Goal: Task Accomplishment & Management: Use online tool/utility

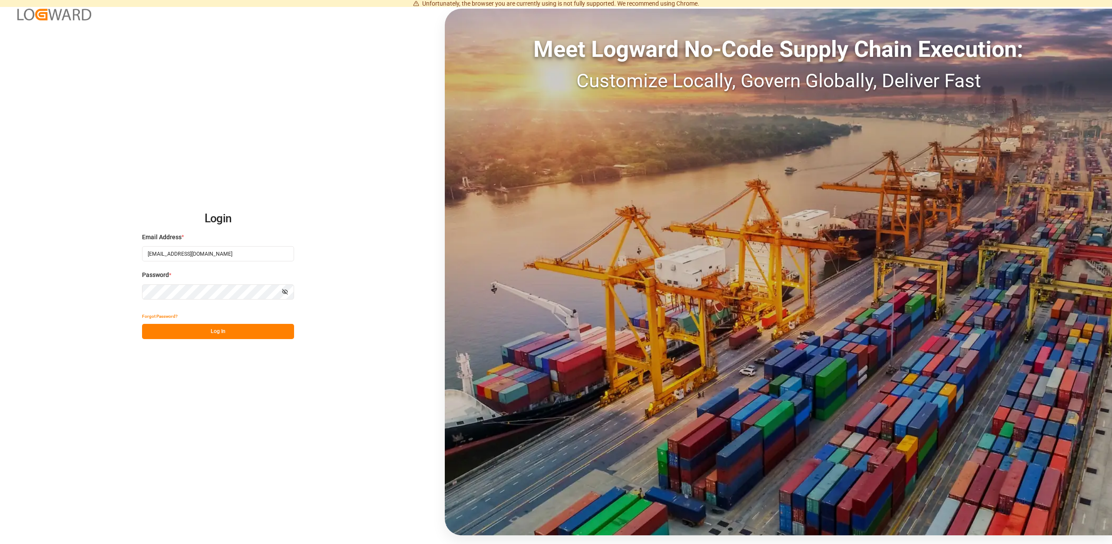
click at [228, 334] on button "Log In" at bounding box center [218, 331] width 152 height 15
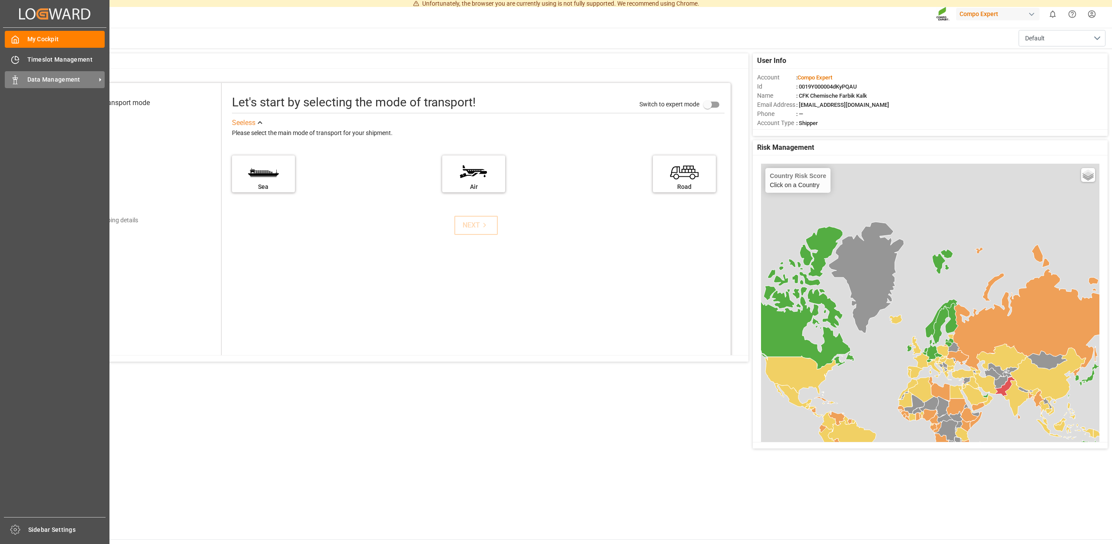
click at [50, 83] on span "Data Management" at bounding box center [61, 79] width 69 height 9
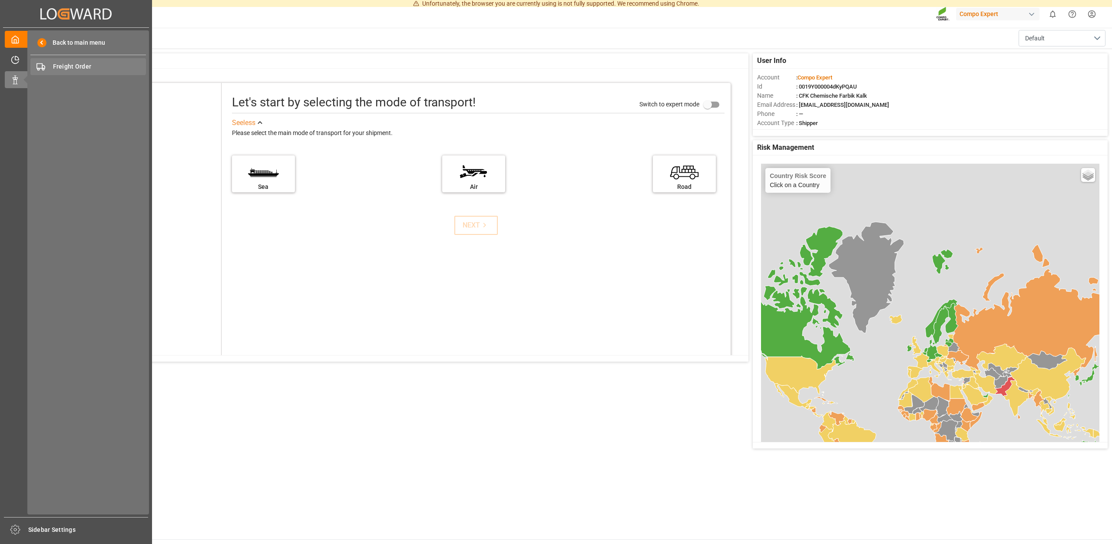
click at [80, 65] on span "Freight Order" at bounding box center [99, 66] width 93 height 9
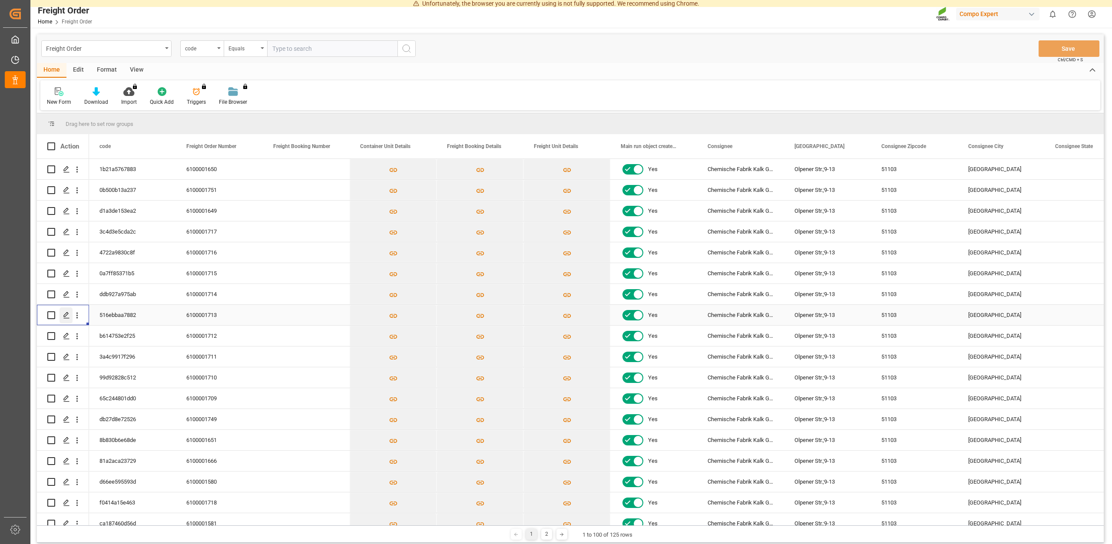
click at [62, 315] on div "Press SPACE to select this row." at bounding box center [66, 316] width 13 height 16
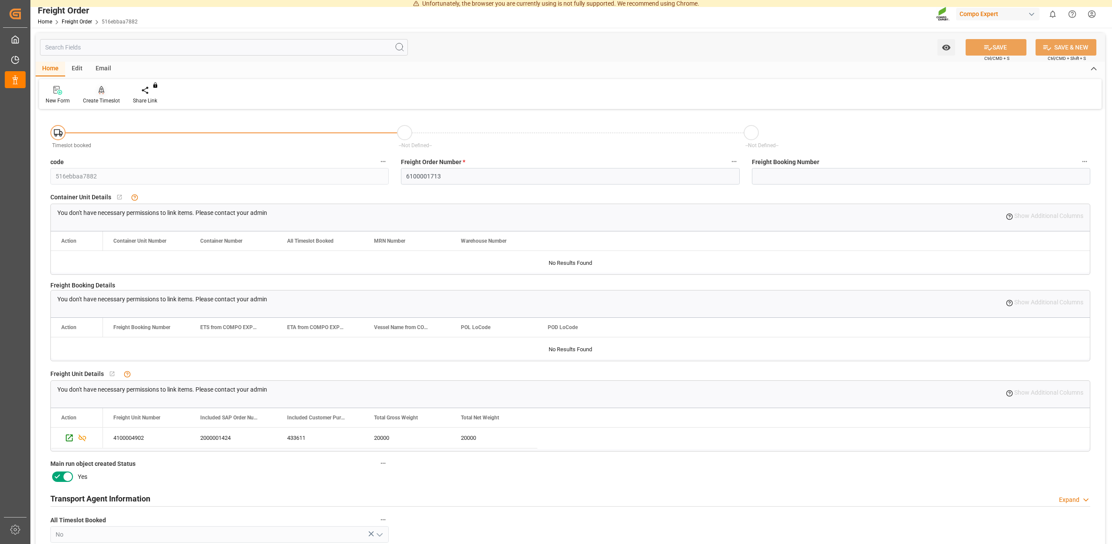
click at [99, 99] on div "Create Timeslot" at bounding box center [101, 101] width 37 height 8
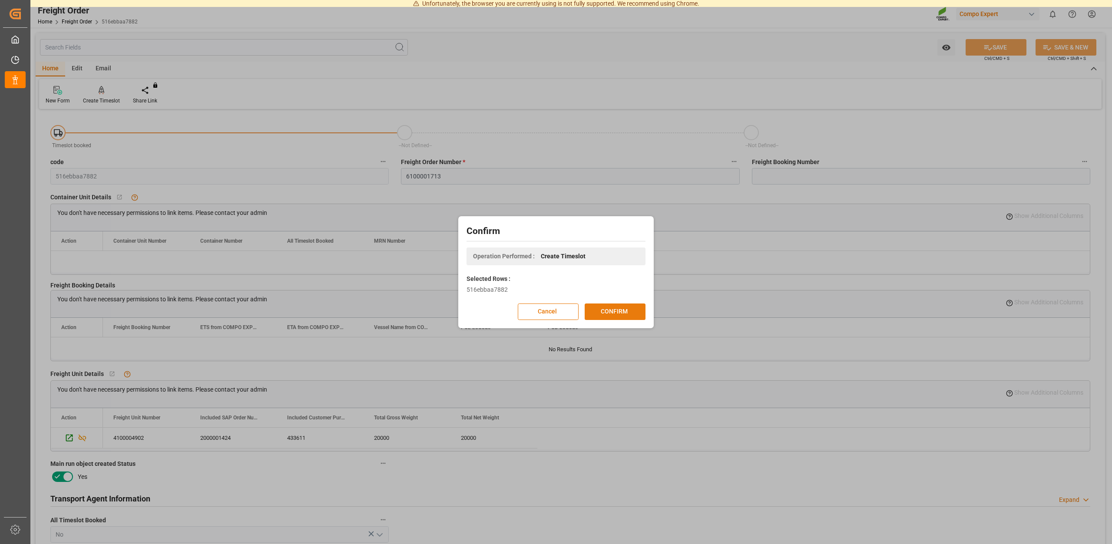
click at [609, 306] on button "CONFIRM" at bounding box center [615, 312] width 61 height 17
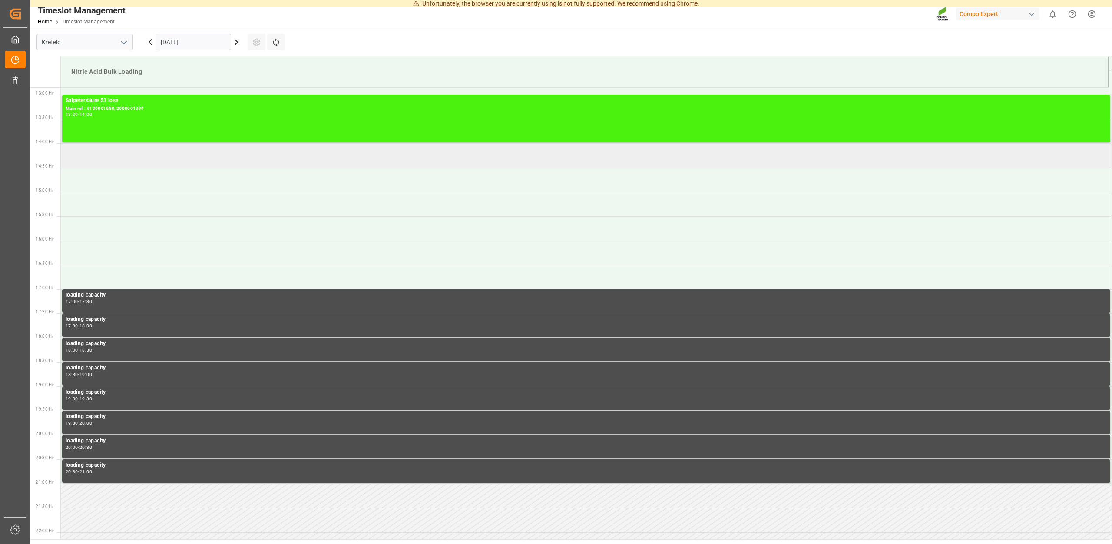
scroll to position [627, 0]
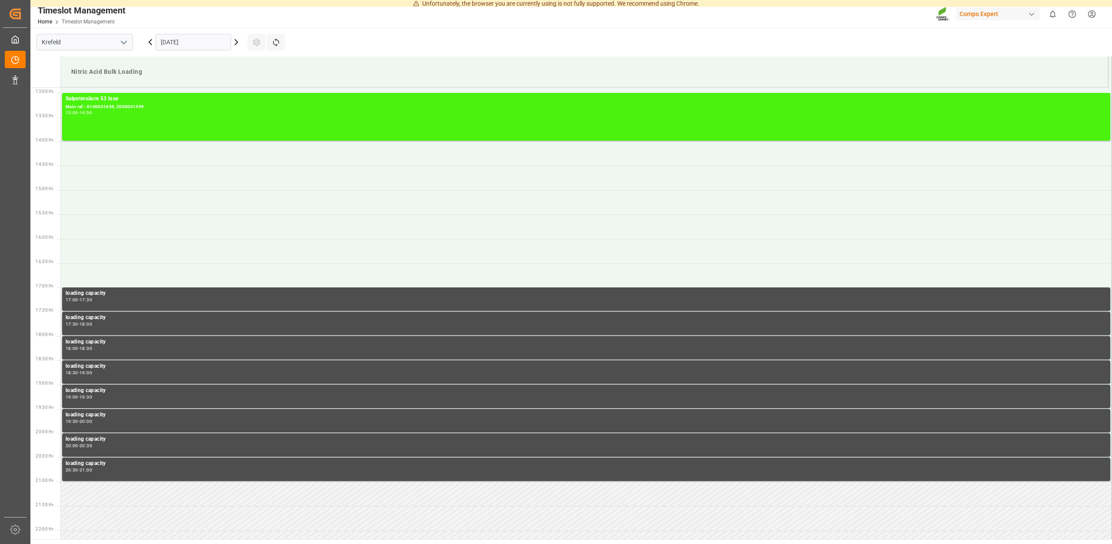
click at [203, 44] on input "[DATE]" at bounding box center [194, 42] width 76 height 17
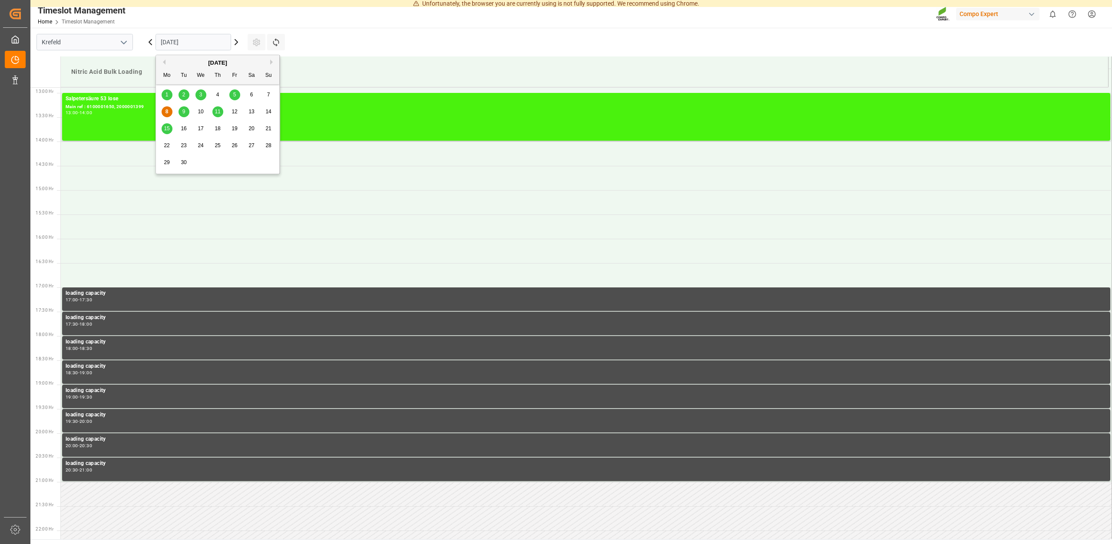
click at [184, 109] on div "9" at bounding box center [184, 112] width 11 height 10
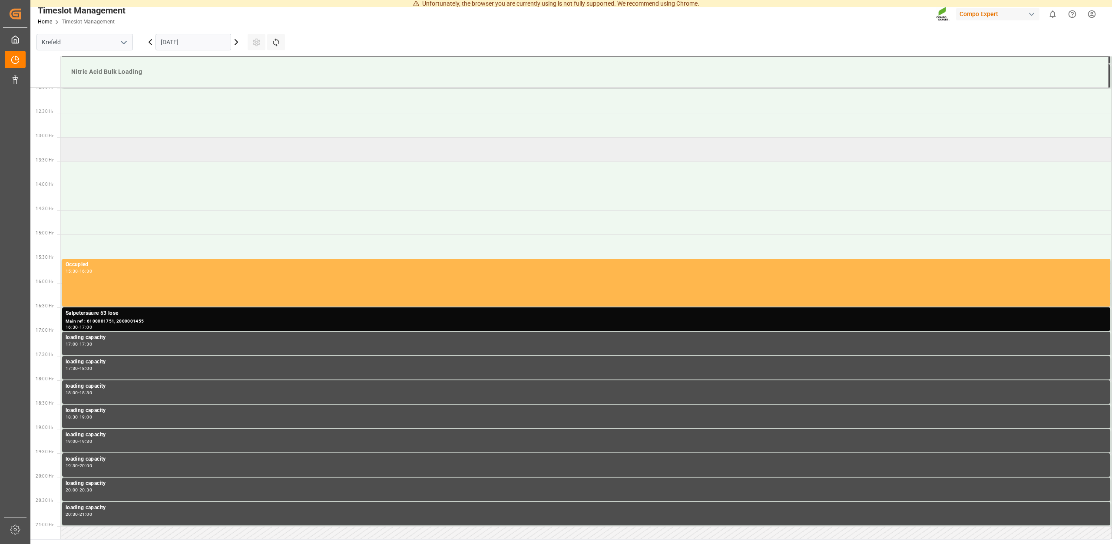
scroll to position [538, 0]
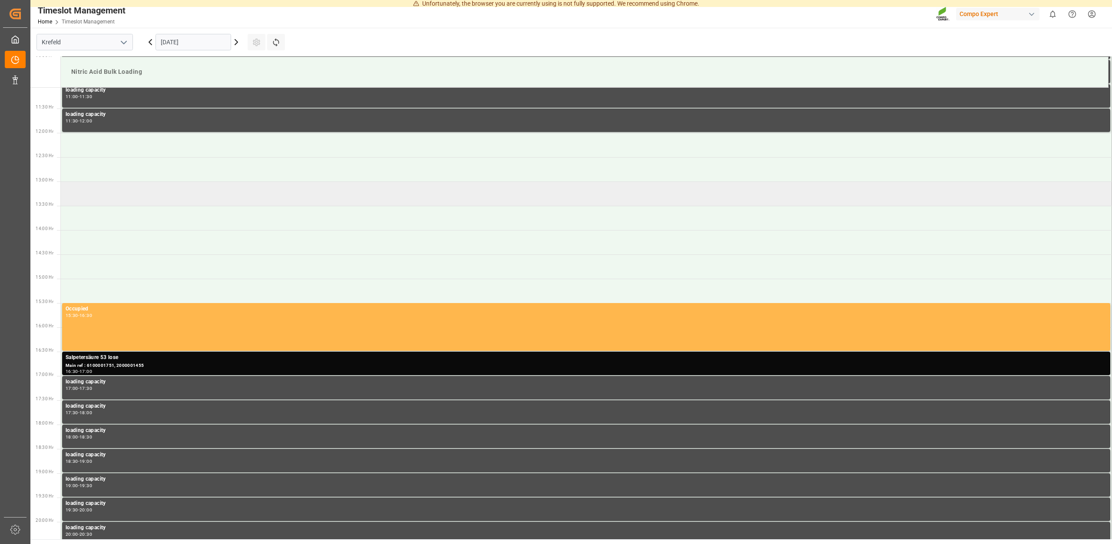
click at [101, 192] on td at bounding box center [587, 194] width 1052 height 24
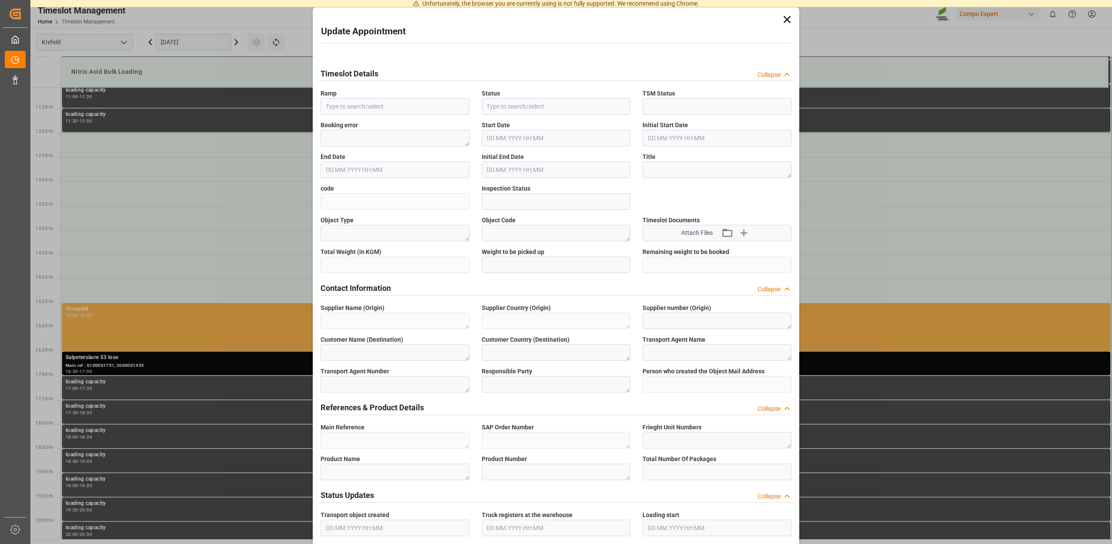
type input "Nitric Acid Bulk Loading"
type input "Transport object created"
type input "Booked"
type input "034f0cf1d21c"
type input "Open"
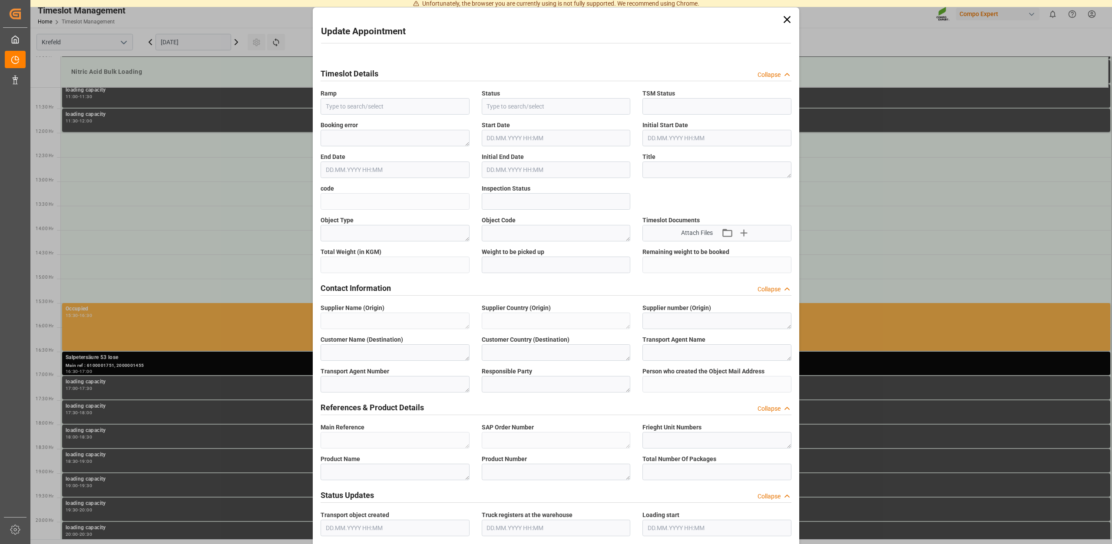
type textarea "Main-Run"
type textarea "SP_EWM"
type textarea "Chemische Fabrik Kalk GmbH"
type textarea "DE"
type textarea "Chemische Fabrik Kalk GmbH, (CFK)"
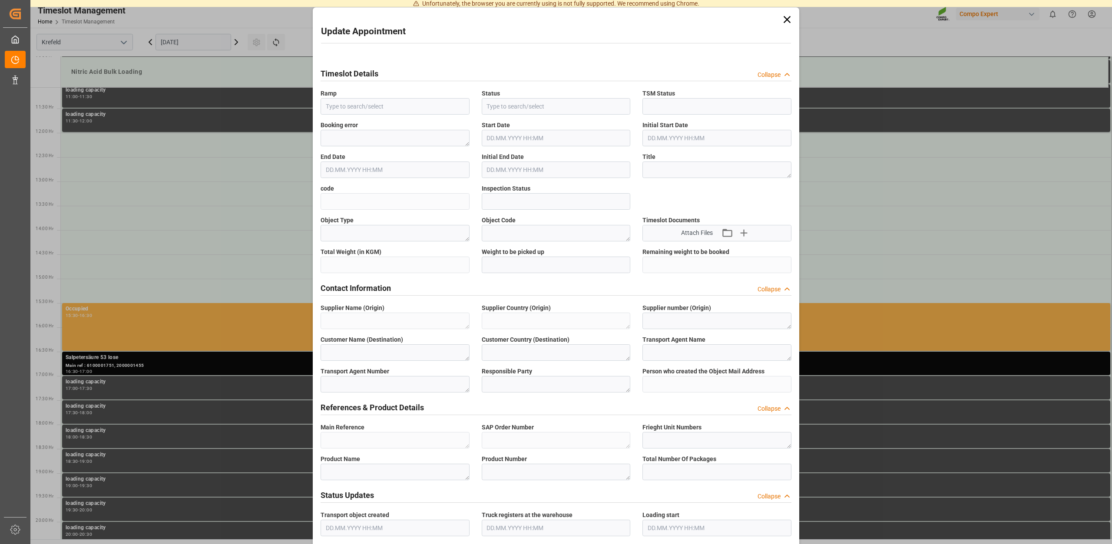
type textarea "5355955"
type textarea "Compo Expert"
type input "[PERSON_NAME][EMAIL_ADDRESS][DOMAIN_NAME]"
type textarea "6100001713"
type textarea "2000001424"
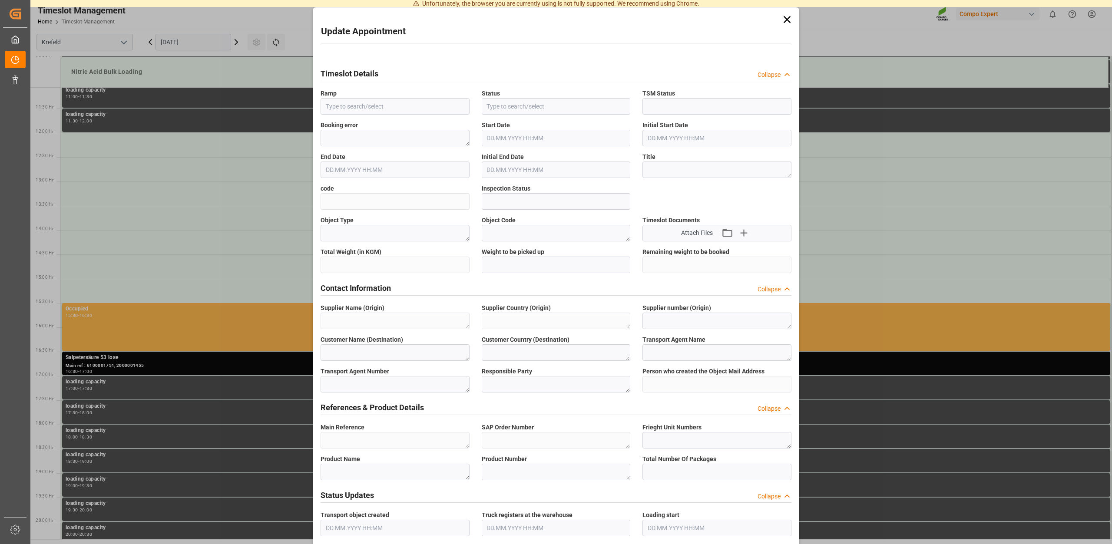
type textarea "4100004902"
type textarea "Salpetersäure 53 lose"
type textarea "1510002000"
type textarea "Z100"
type textarea "3500"
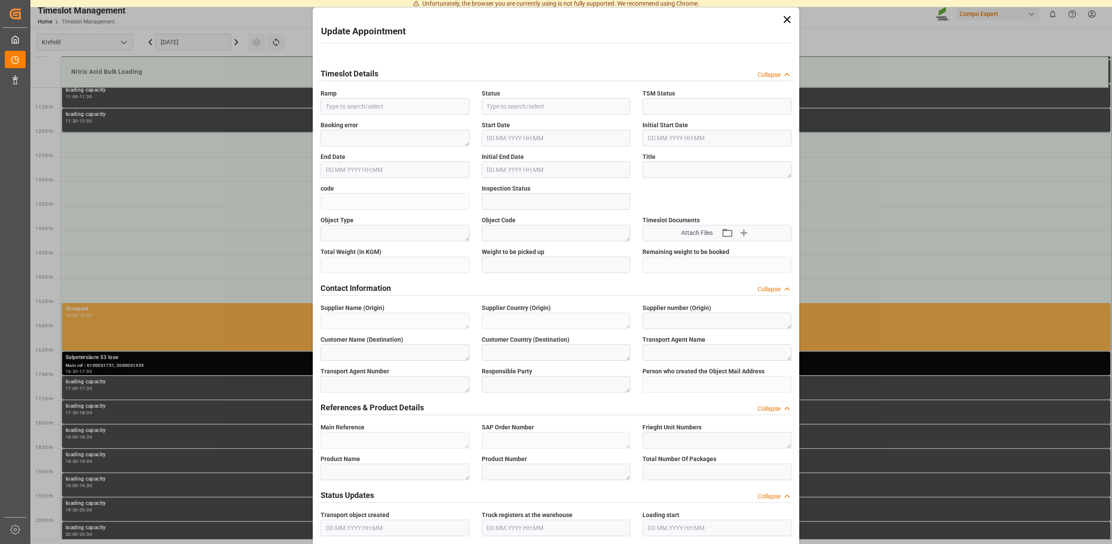
type input "6100001713"
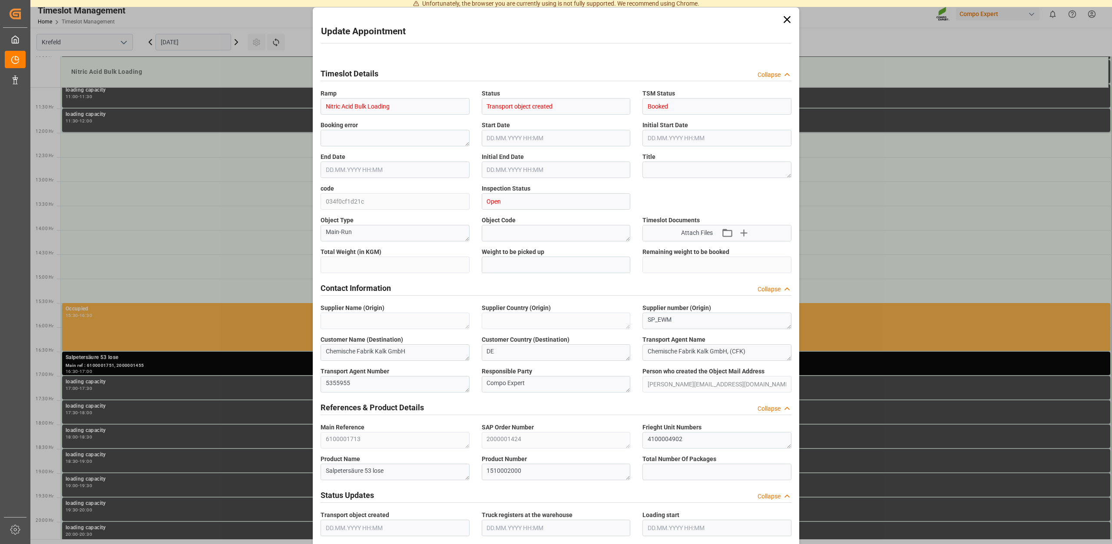
type input "20000"
type input "0"
type input "[DATE] 13:00"
type input "[DATE] 13:30"
type input "[DATE] 13:39"
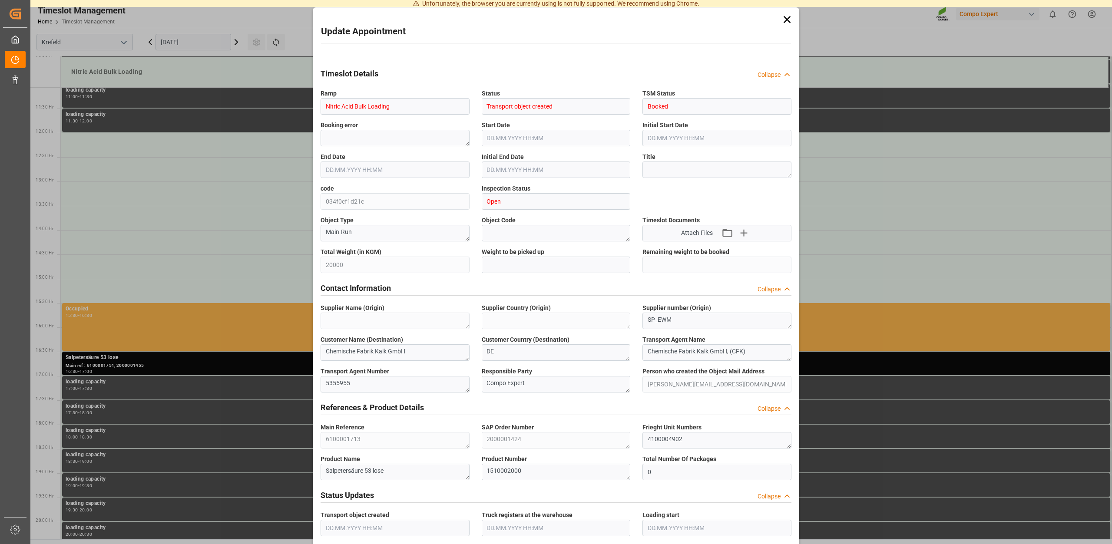
type input "[DATE] 11:37"
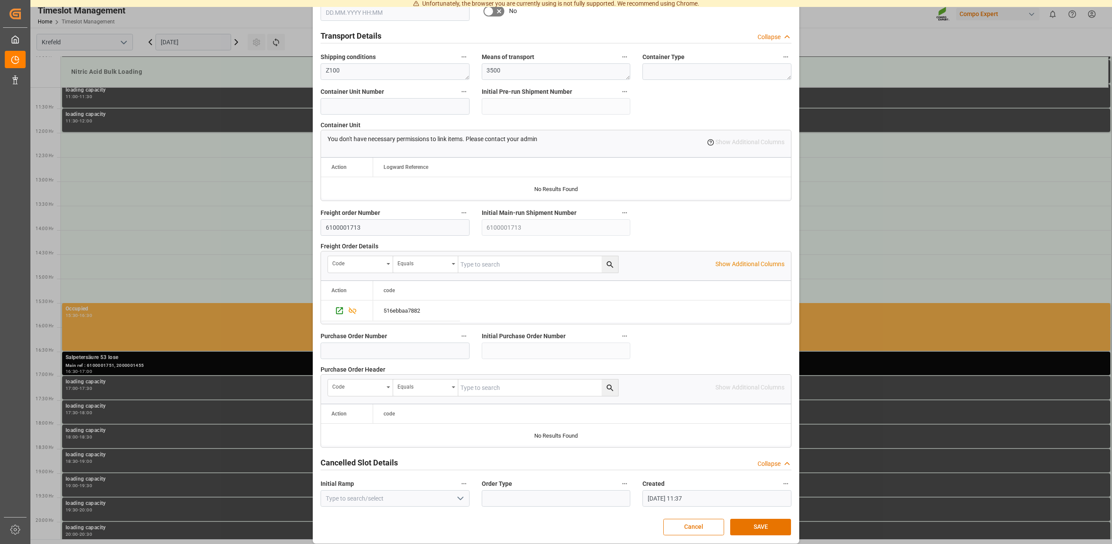
scroll to position [660, 0]
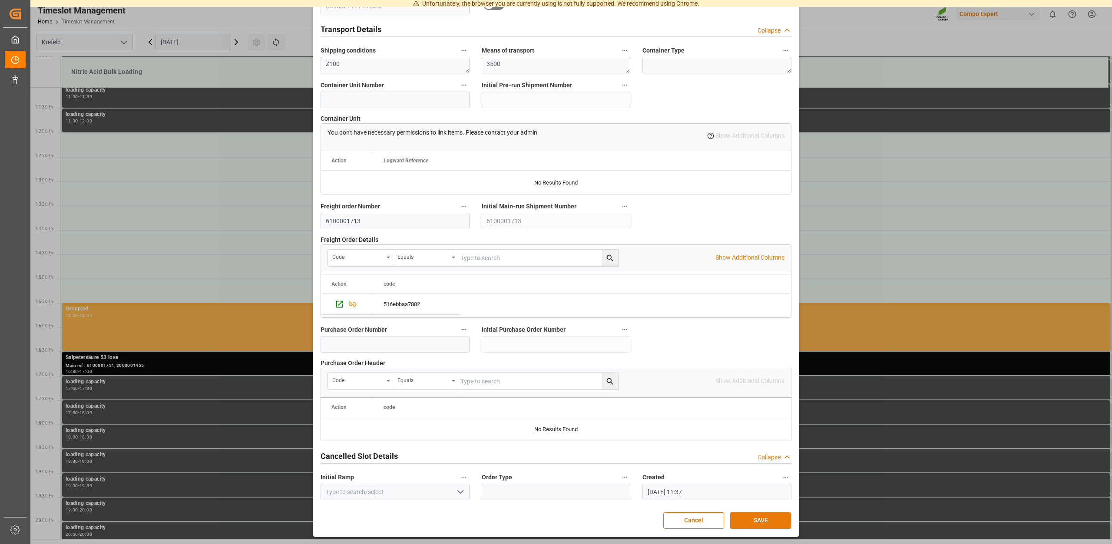
click at [755, 516] on button "SAVE" at bounding box center [760, 521] width 61 height 17
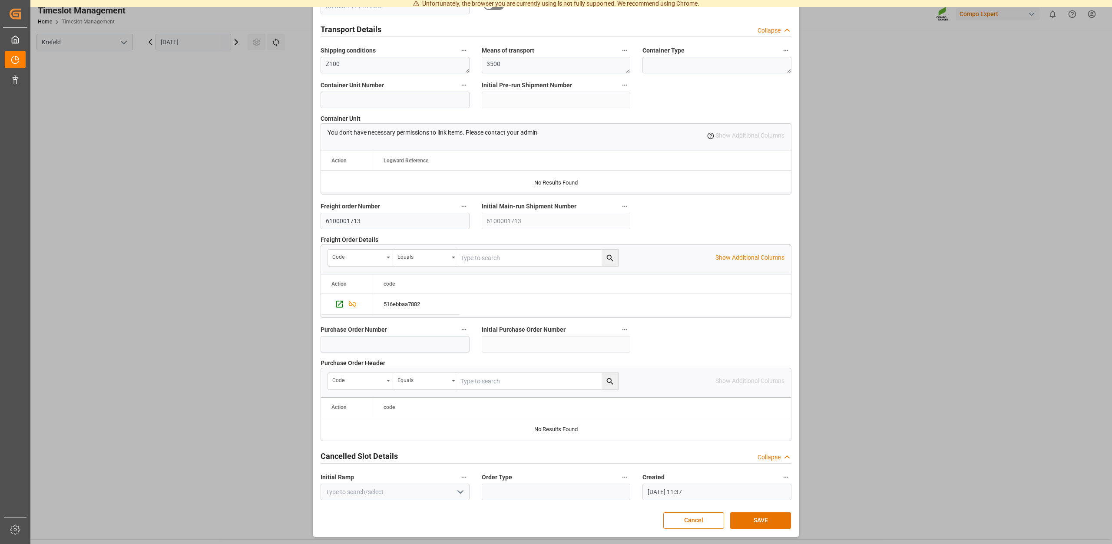
click at [187, 194] on div "Update Appointment Transport object created Truck registers at the warehouse Lo…" at bounding box center [556, 272] width 1112 height 544
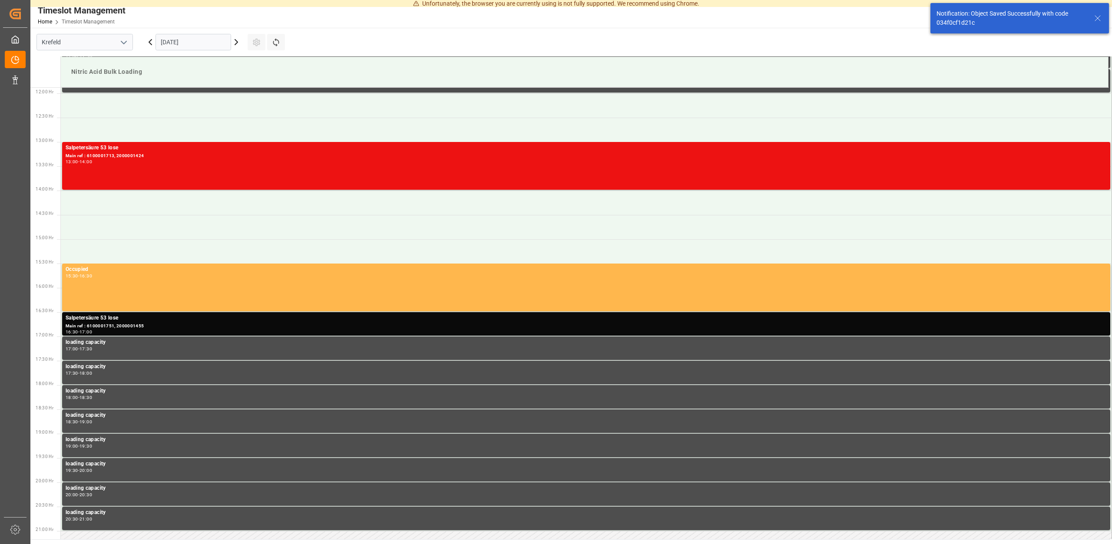
scroll to position [578, 0]
